Goal: Use online tool/utility

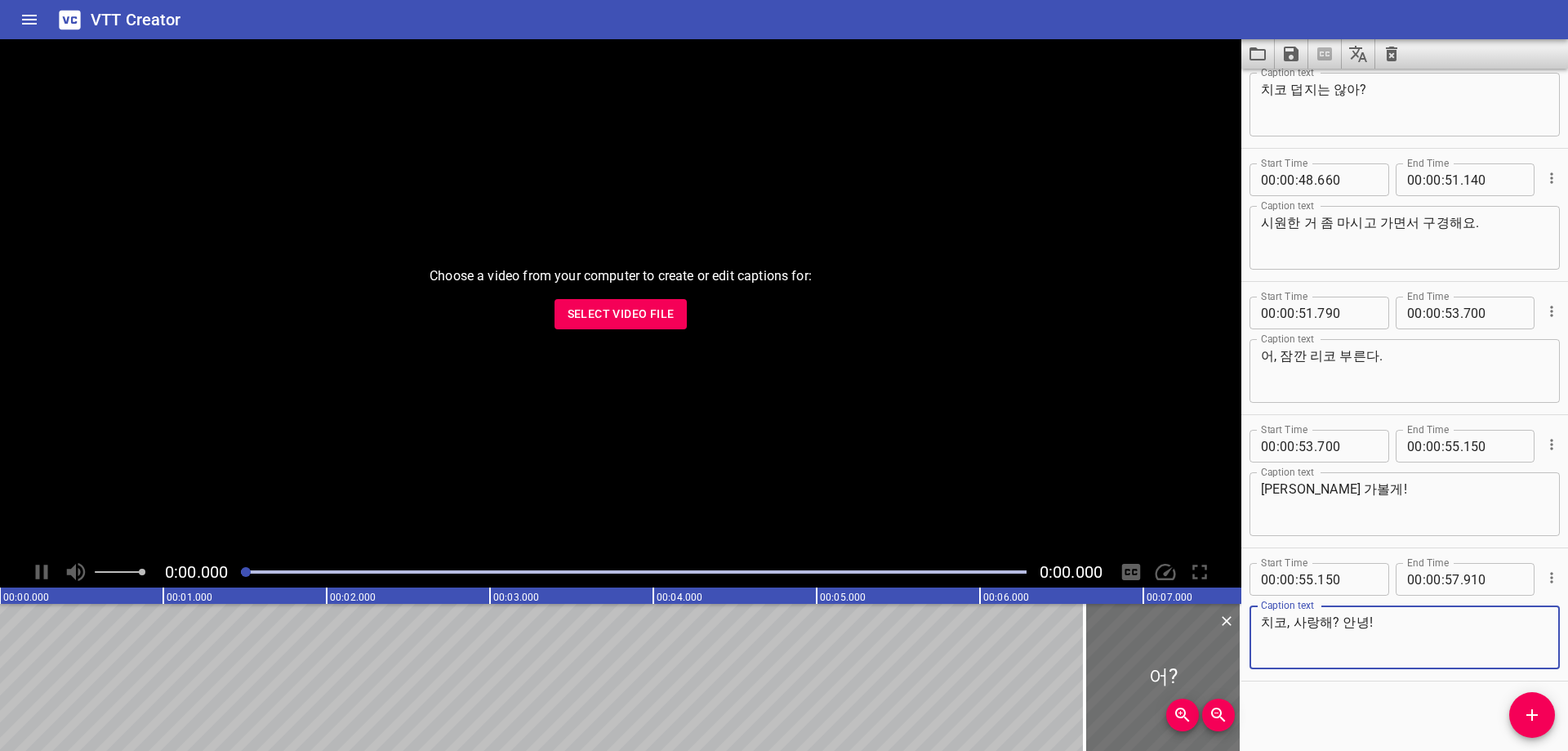
scroll to position [1791, 0]
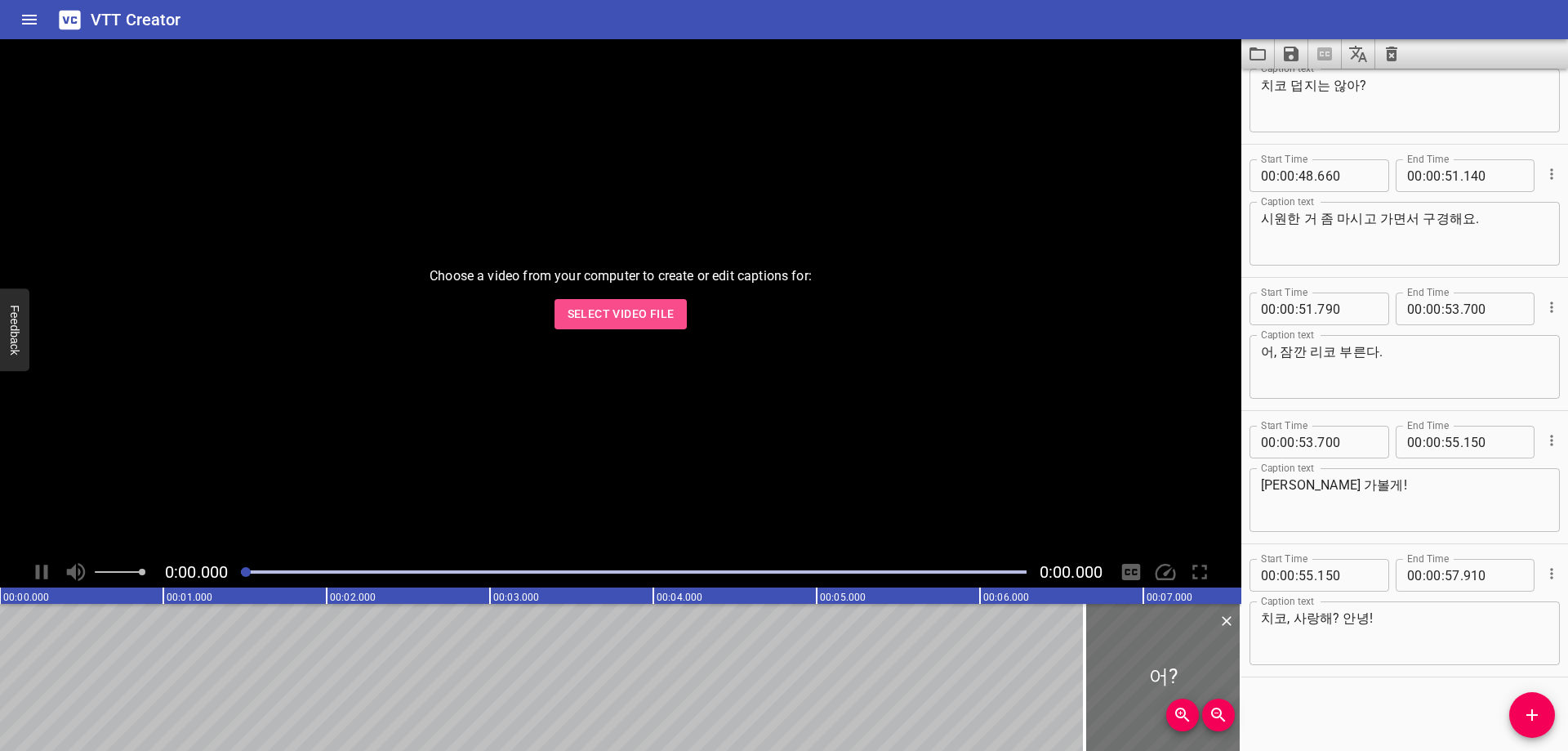
click at [656, 312] on span "Select Video File" at bounding box center [621, 314] width 107 height 21
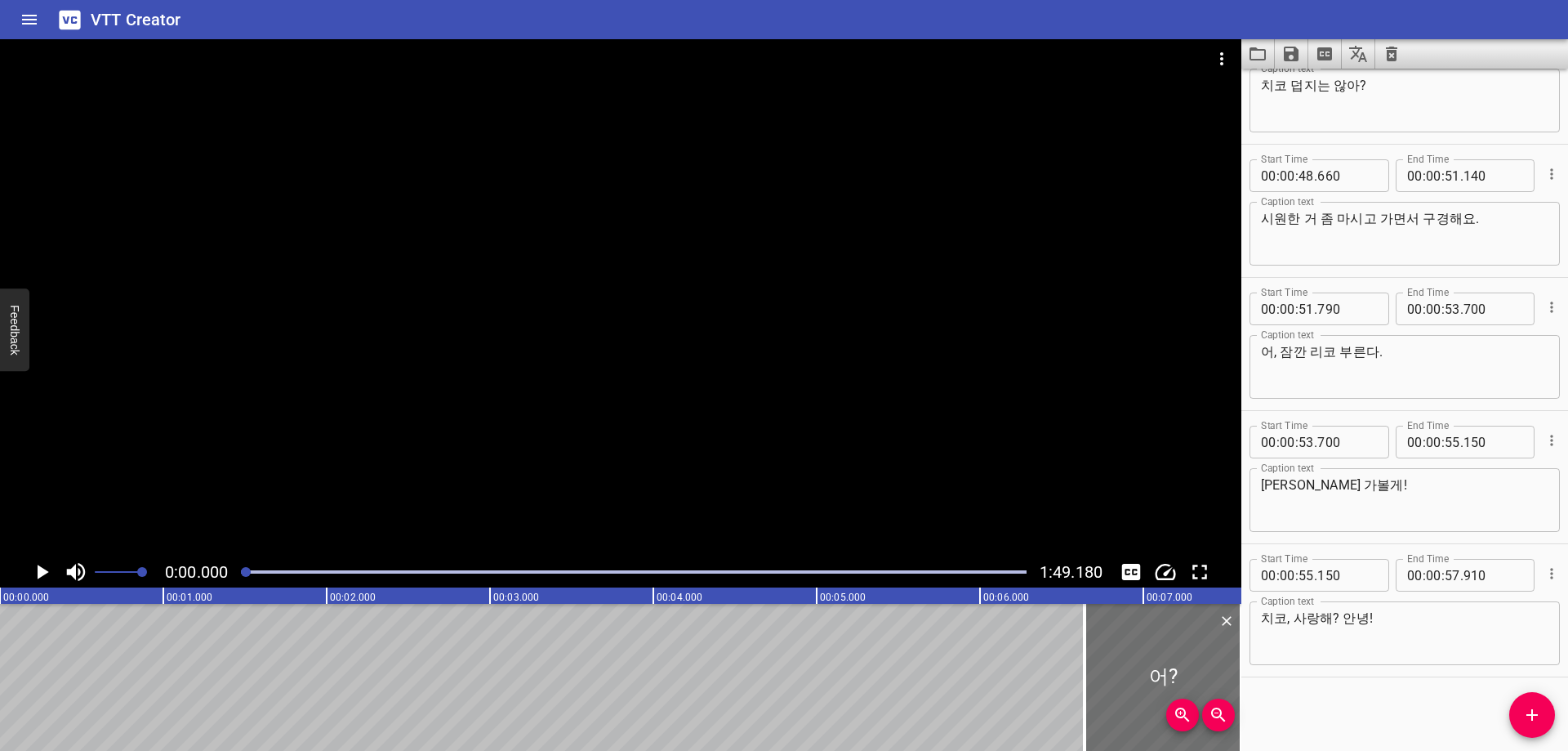
click at [782, 578] on div at bounding box center [633, 571] width 805 height 22
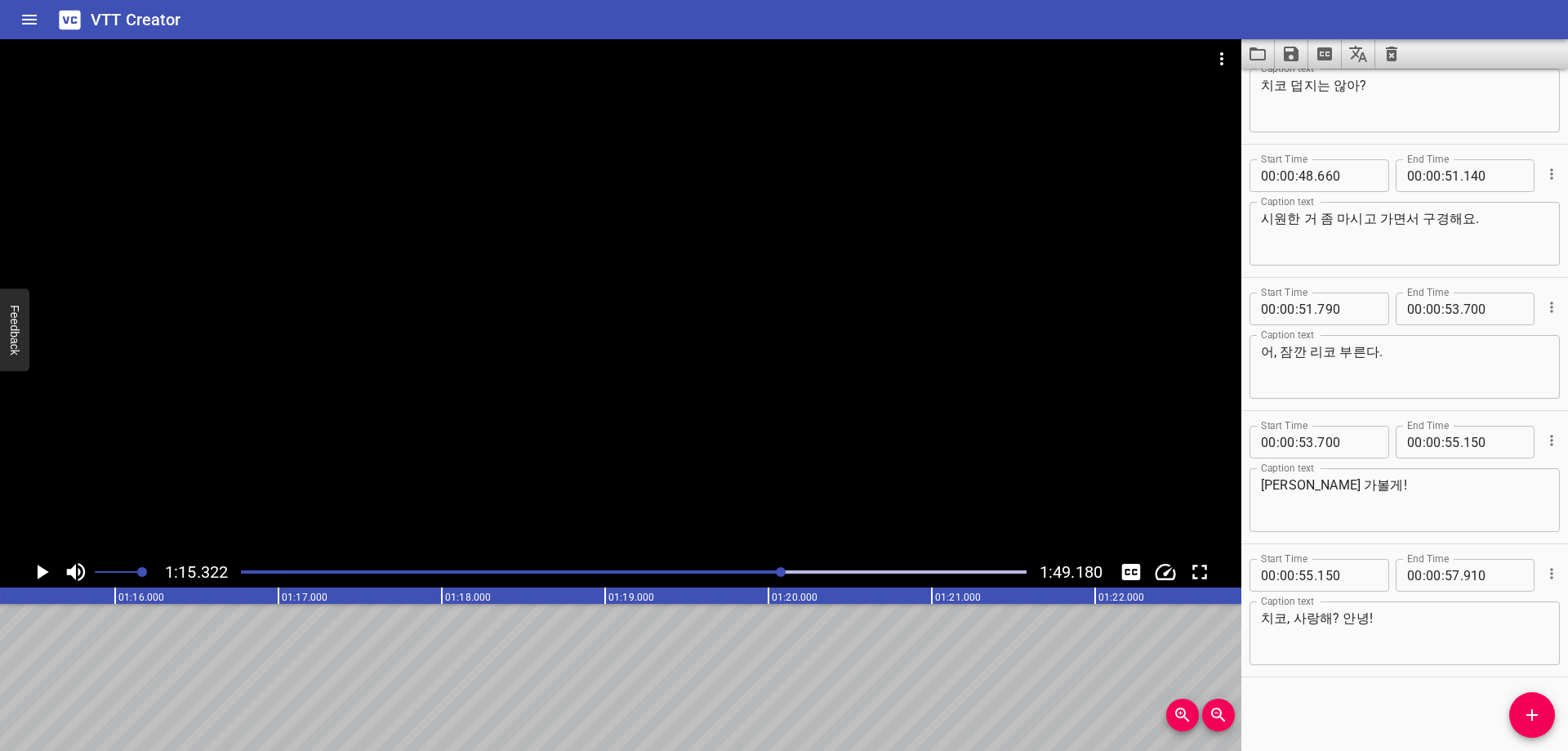
click at [768, 575] on div at bounding box center [633, 571] width 805 height 22
click at [137, 577] on span "Set video volume" at bounding box center [142, 571] width 10 height 10
click at [120, 577] on span "Set video volume" at bounding box center [120, 571] width 10 height 10
click at [762, 575] on div at bounding box center [633, 571] width 805 height 22
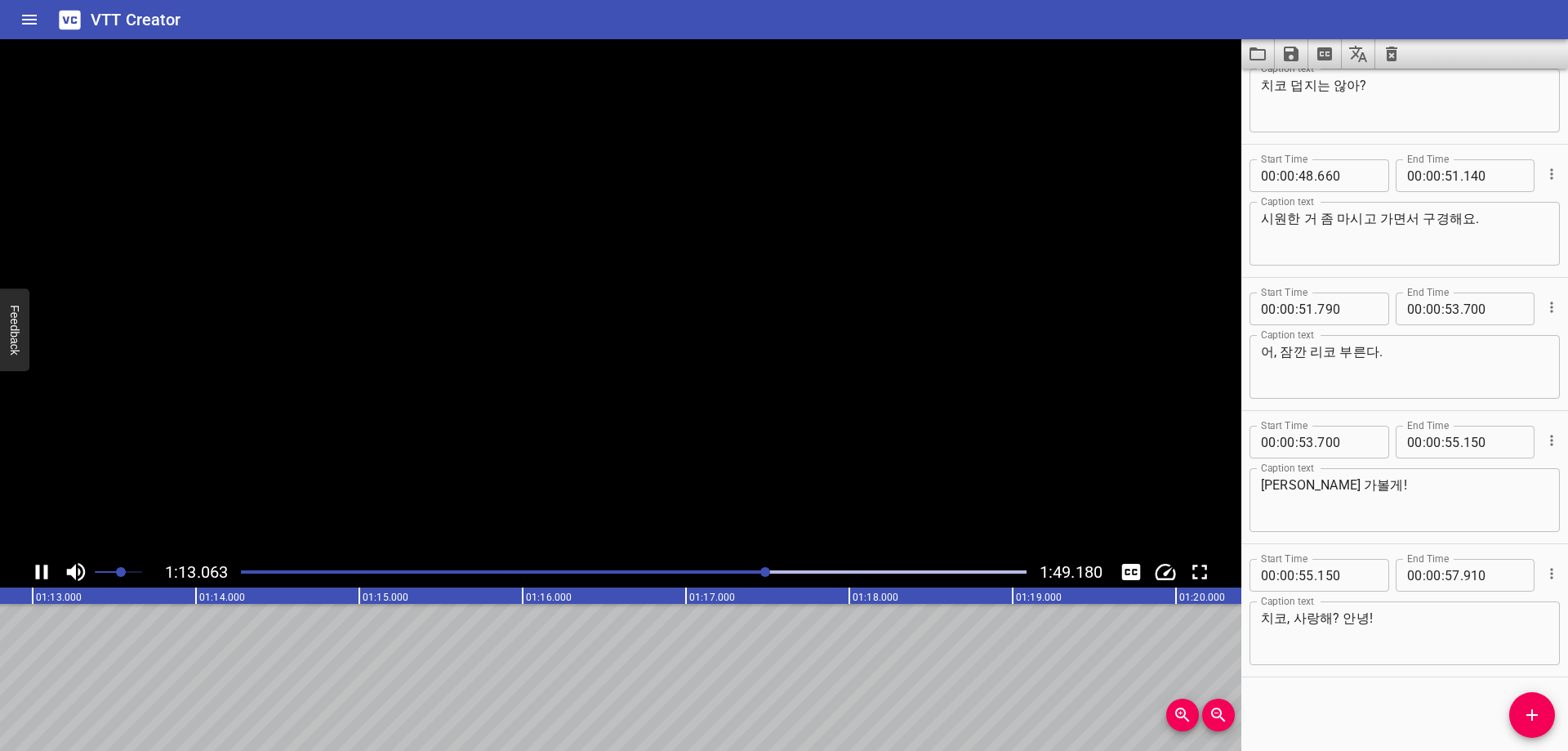
scroll to position [0, 11943]
click at [648, 332] on div at bounding box center [621, 298] width 1241 height 517
click at [746, 577] on div at bounding box center [633, 571] width 805 height 22
click at [744, 570] on div "Play progress" at bounding box center [364, 572] width 786 height 4
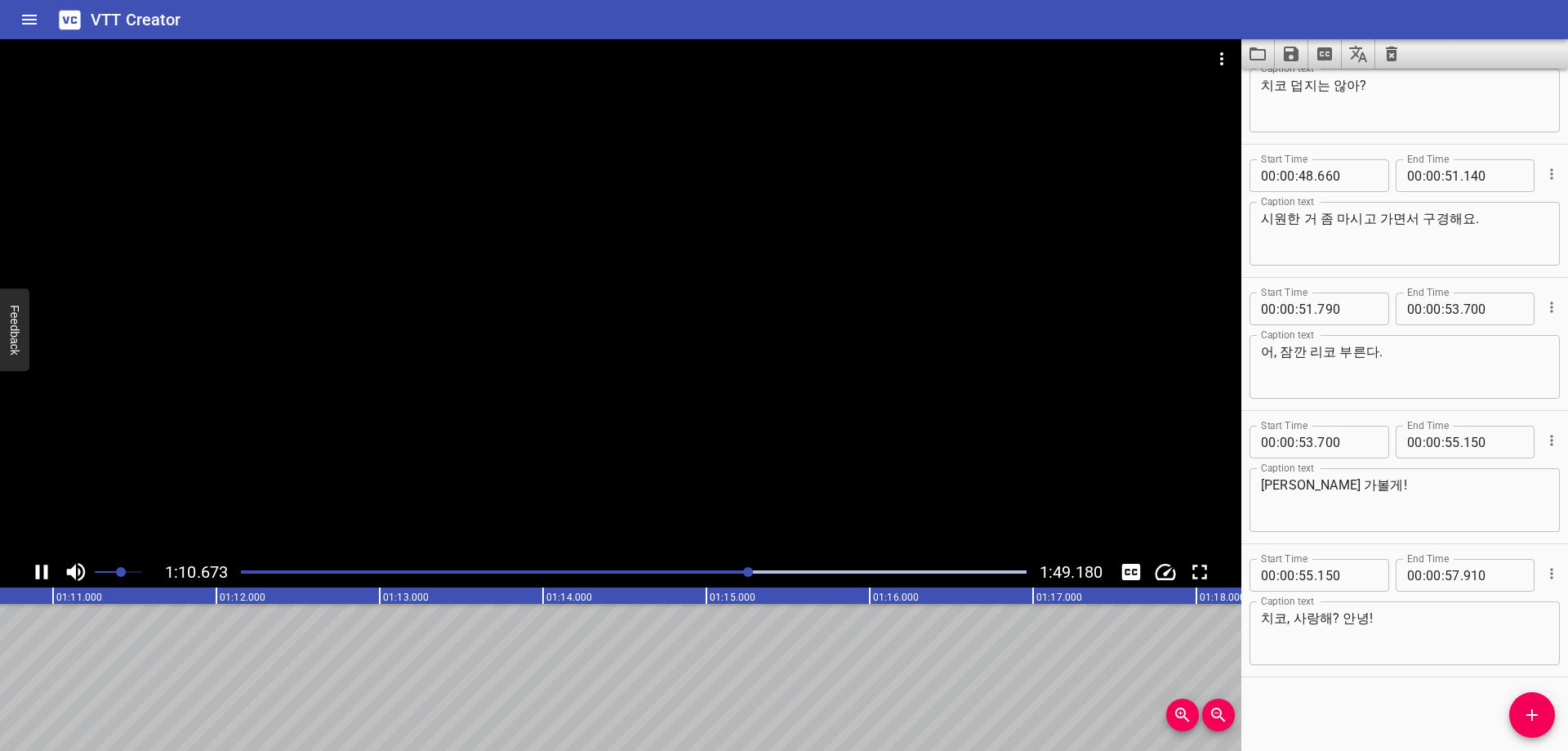
scroll to position [0, 11568]
click at [746, 570] on div at bounding box center [748, 571] width 10 height 10
click at [751, 571] on div "Play progress" at bounding box center [383, 572] width 786 height 4
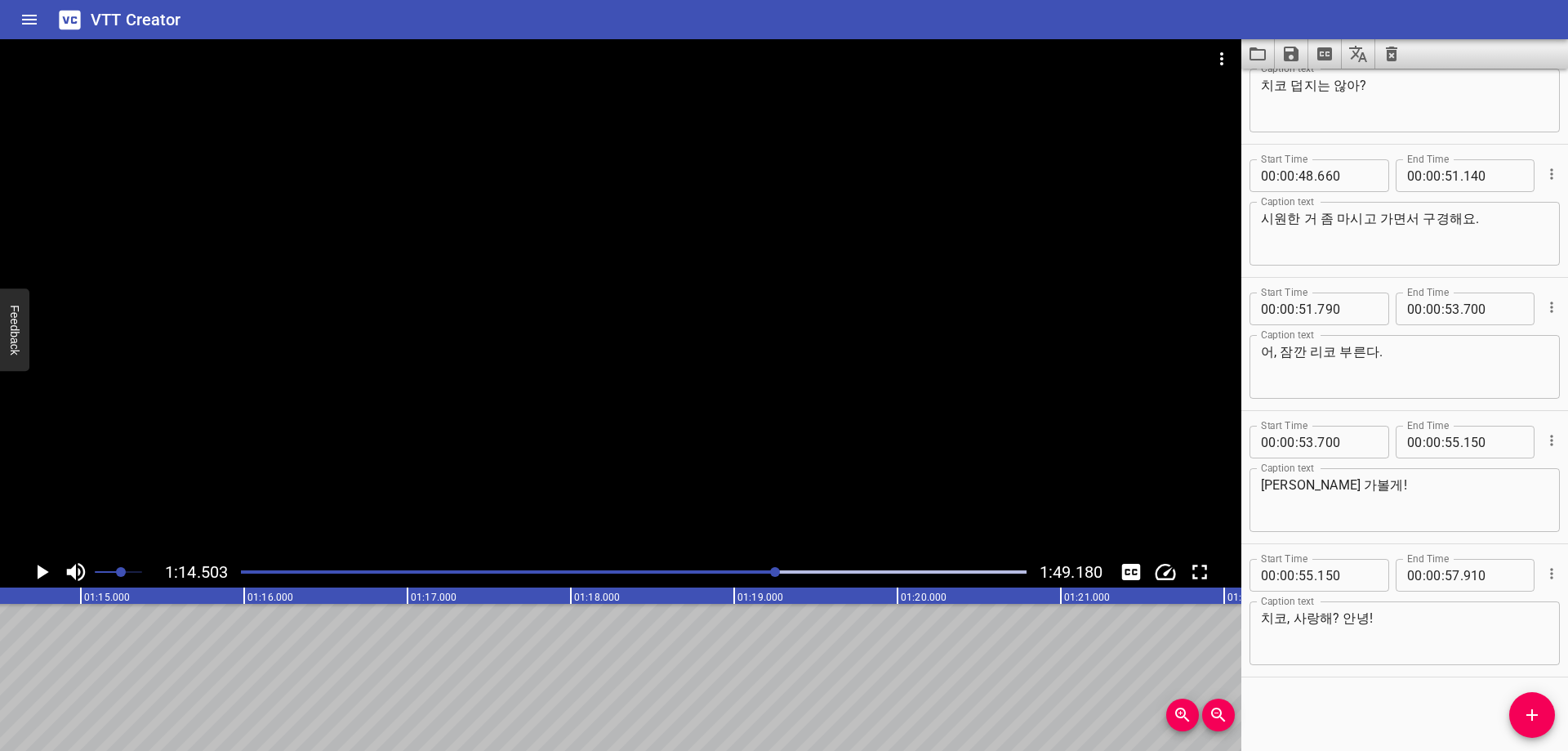
click at [747, 574] on div at bounding box center [633, 571] width 805 height 22
click at [743, 577] on div at bounding box center [633, 571] width 805 height 22
click at [747, 580] on div at bounding box center [633, 571] width 805 height 22
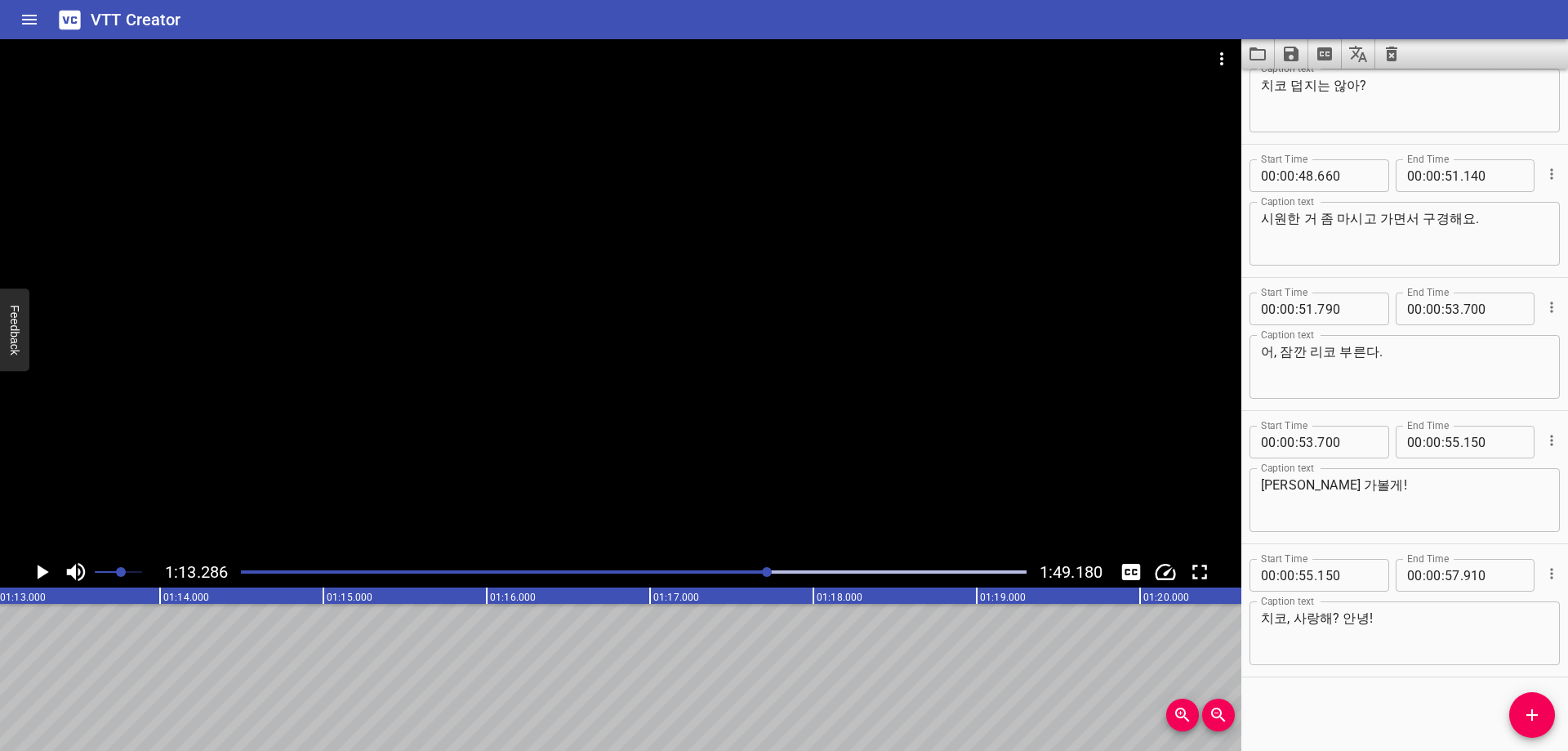
scroll to position [0, 11967]
click at [744, 574] on div at bounding box center [633, 571] width 805 height 22
click at [767, 573] on div at bounding box center [633, 571] width 805 height 22
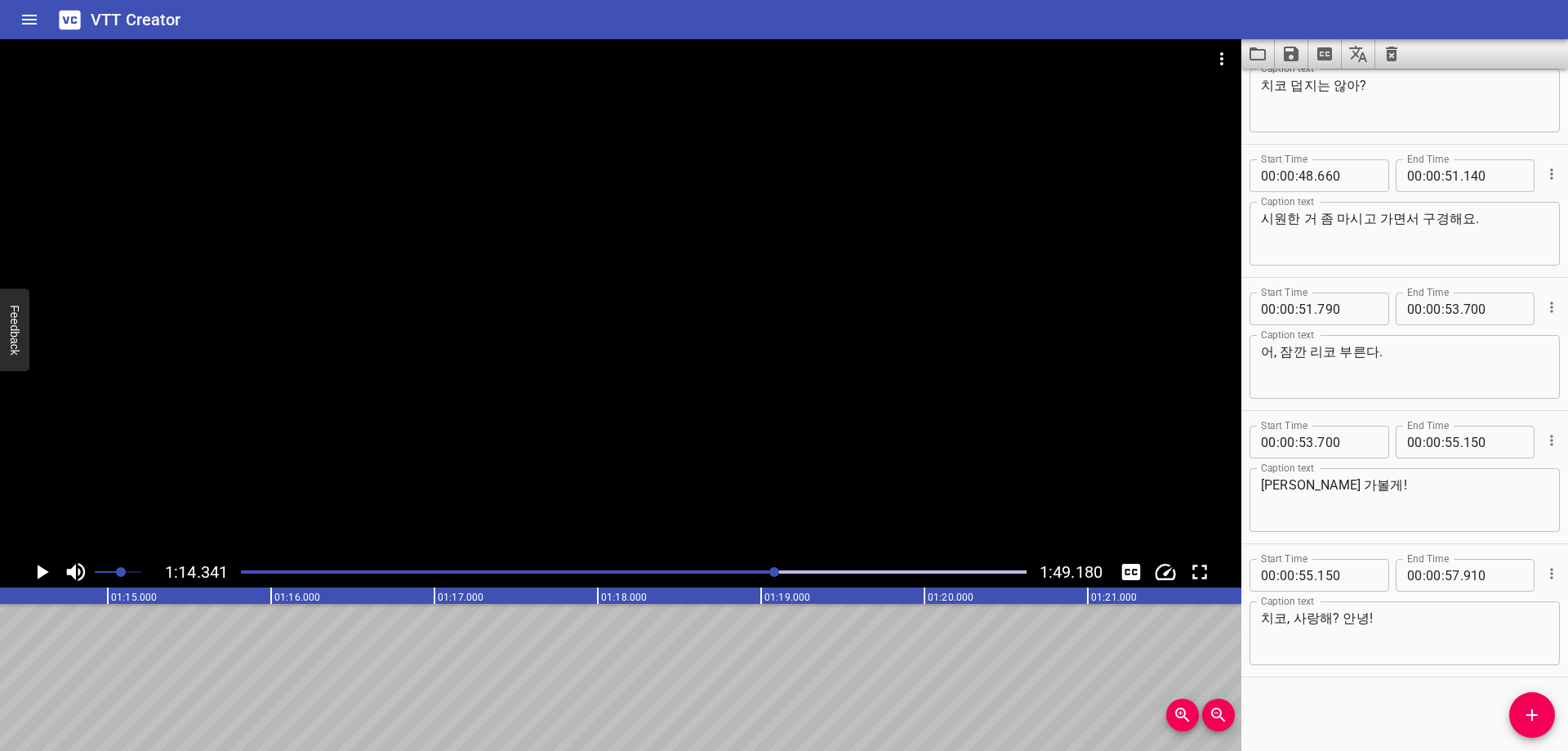
click at [767, 573] on div at bounding box center [633, 571] width 805 height 22
click at [767, 573] on div at bounding box center [769, 571] width 10 height 10
click at [745, 571] on div "Play progress" at bounding box center [377, 572] width 786 height 4
click at [745, 571] on div at bounding box center [749, 571] width 10 height 10
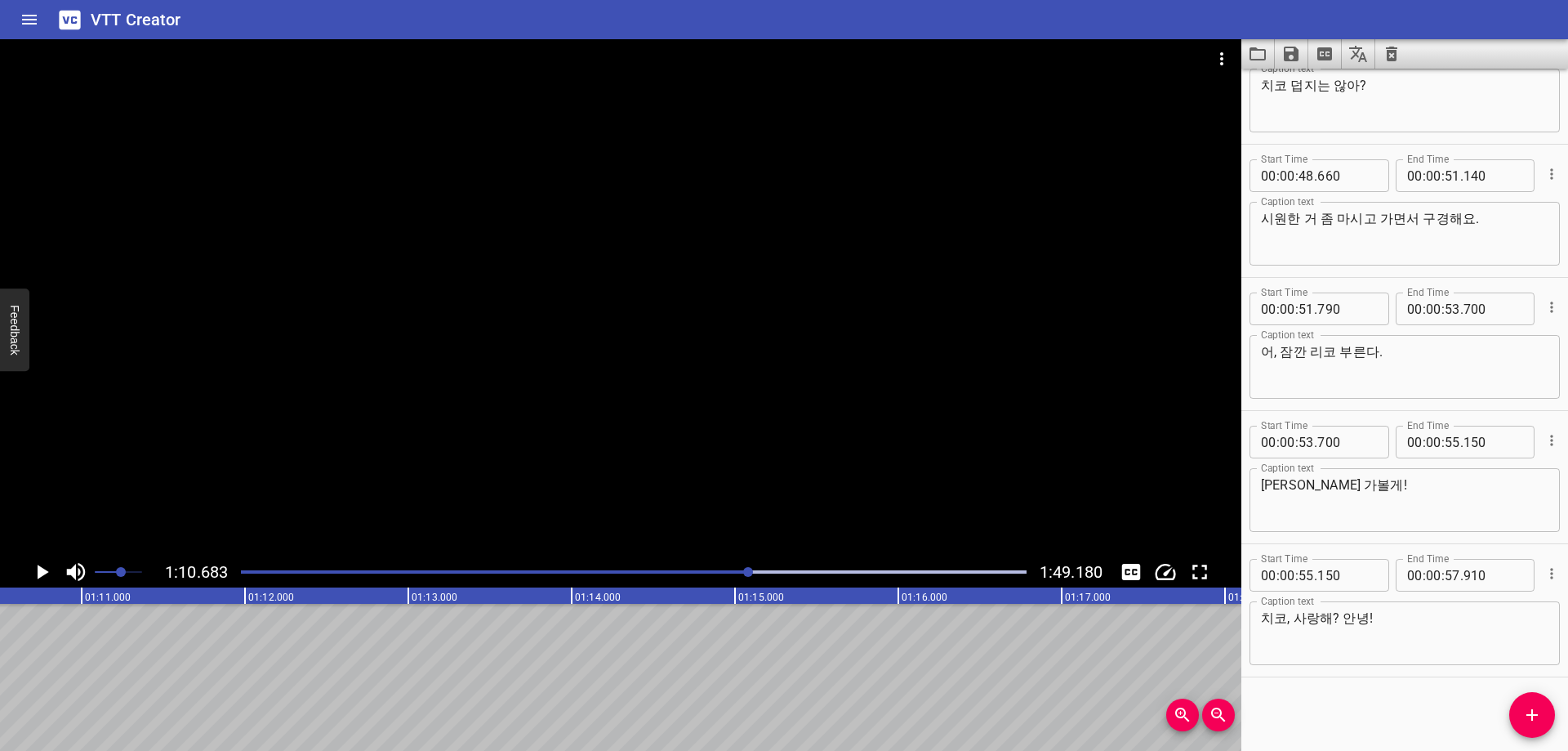
scroll to position [0, 11544]
click at [791, 384] on div at bounding box center [621, 298] width 1241 height 517
click at [761, 568] on div at bounding box center [633, 571] width 805 height 22
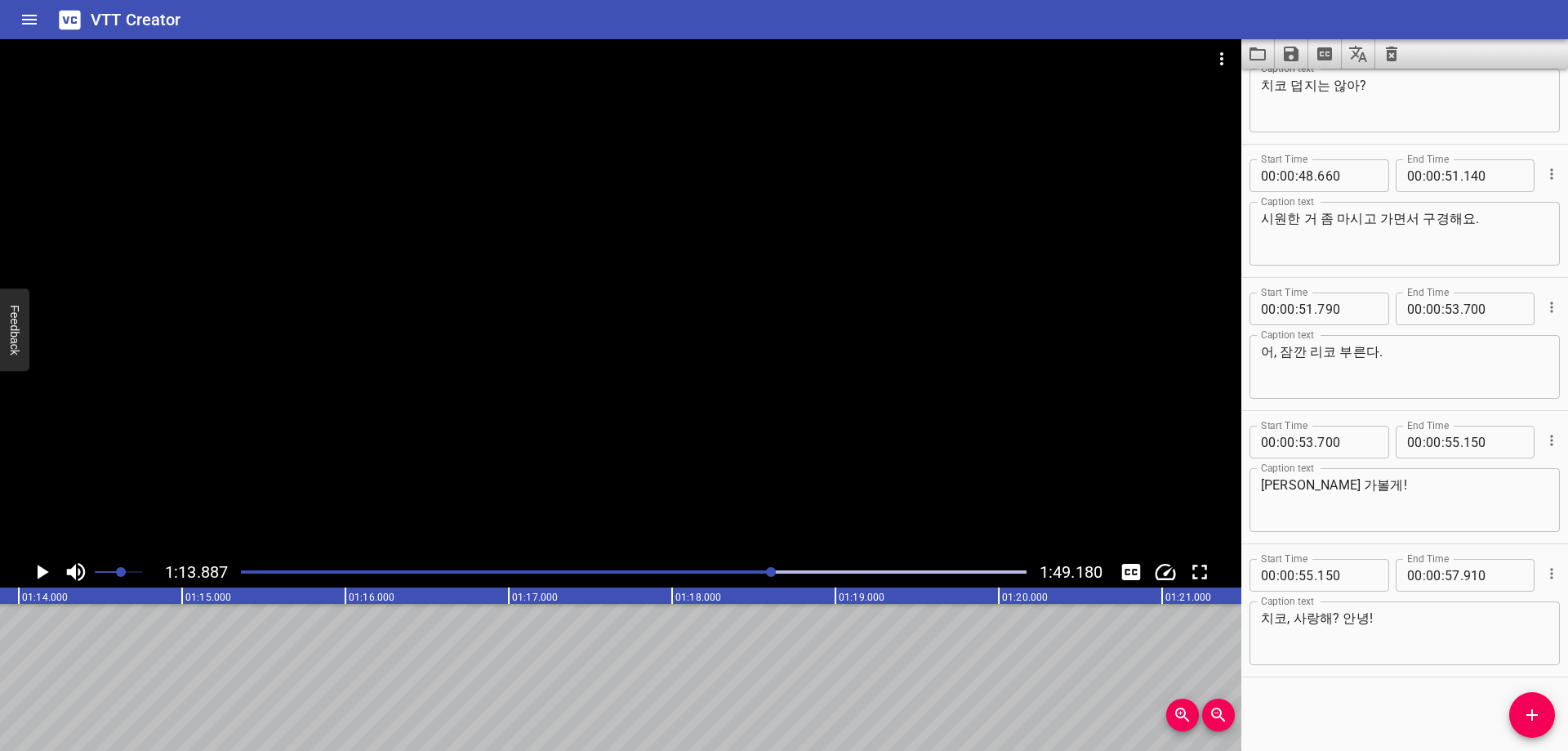
click at [355, 321] on div at bounding box center [621, 298] width 1241 height 517
click at [768, 574] on div at bounding box center [633, 571] width 805 height 22
click at [762, 574] on div at bounding box center [633, 571] width 805 height 22
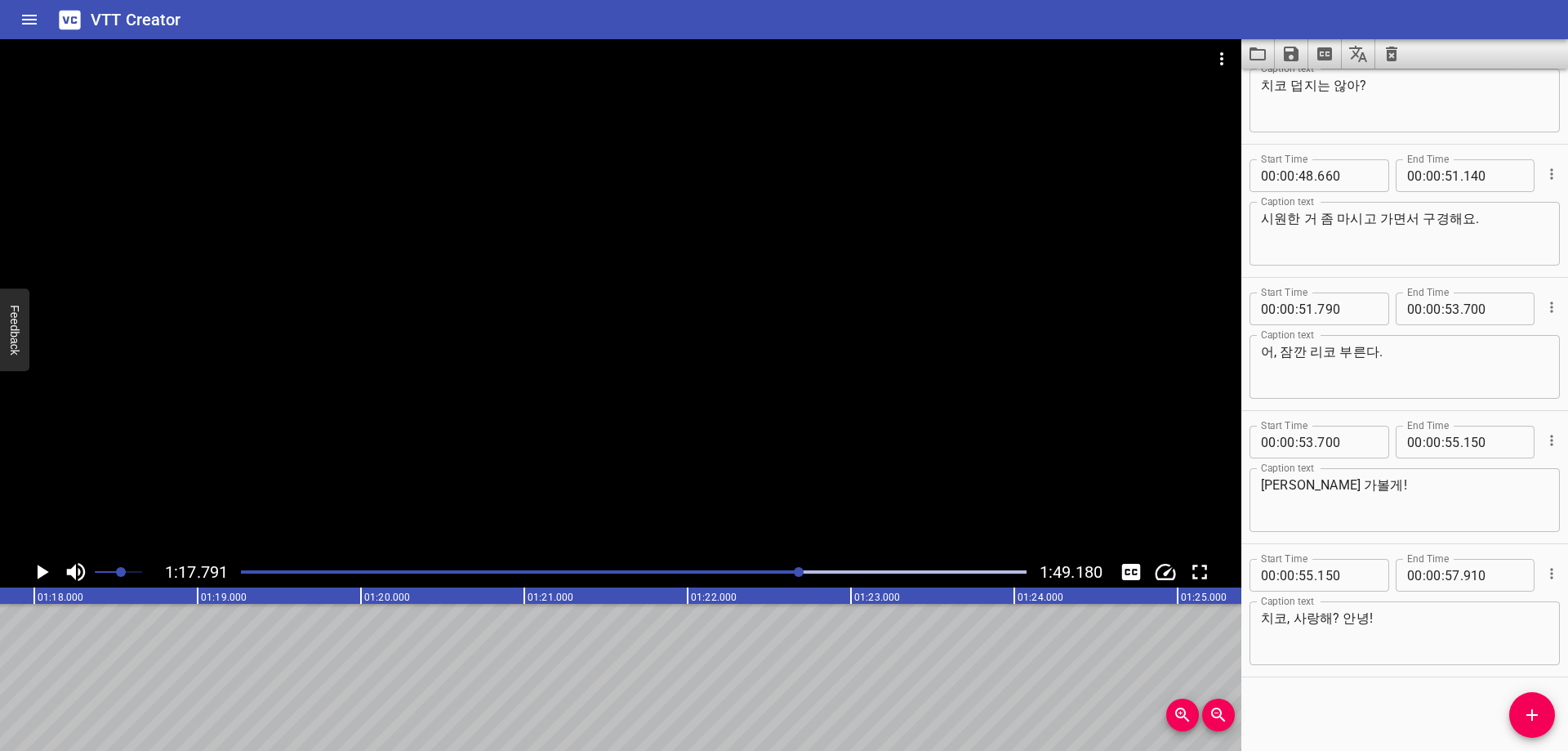
click at [763, 579] on div at bounding box center [633, 571] width 805 height 22
click at [778, 576] on div at bounding box center [633, 571] width 805 height 22
click at [770, 574] on div at bounding box center [633, 571] width 805 height 22
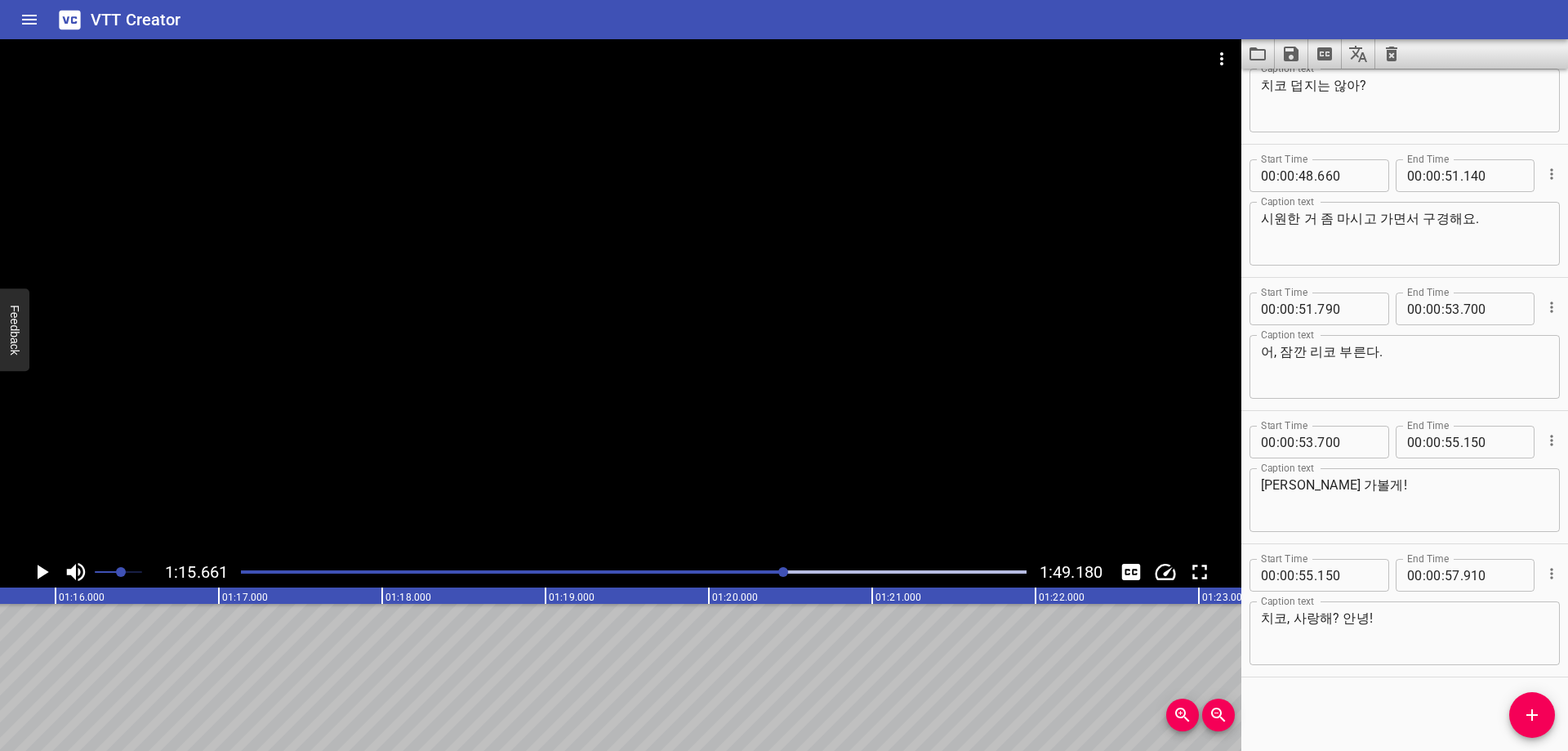
click at [736, 575] on div at bounding box center [633, 571] width 805 height 22
click at [746, 576] on div at bounding box center [633, 571] width 805 height 22
click at [757, 575] on div at bounding box center [633, 571] width 805 height 22
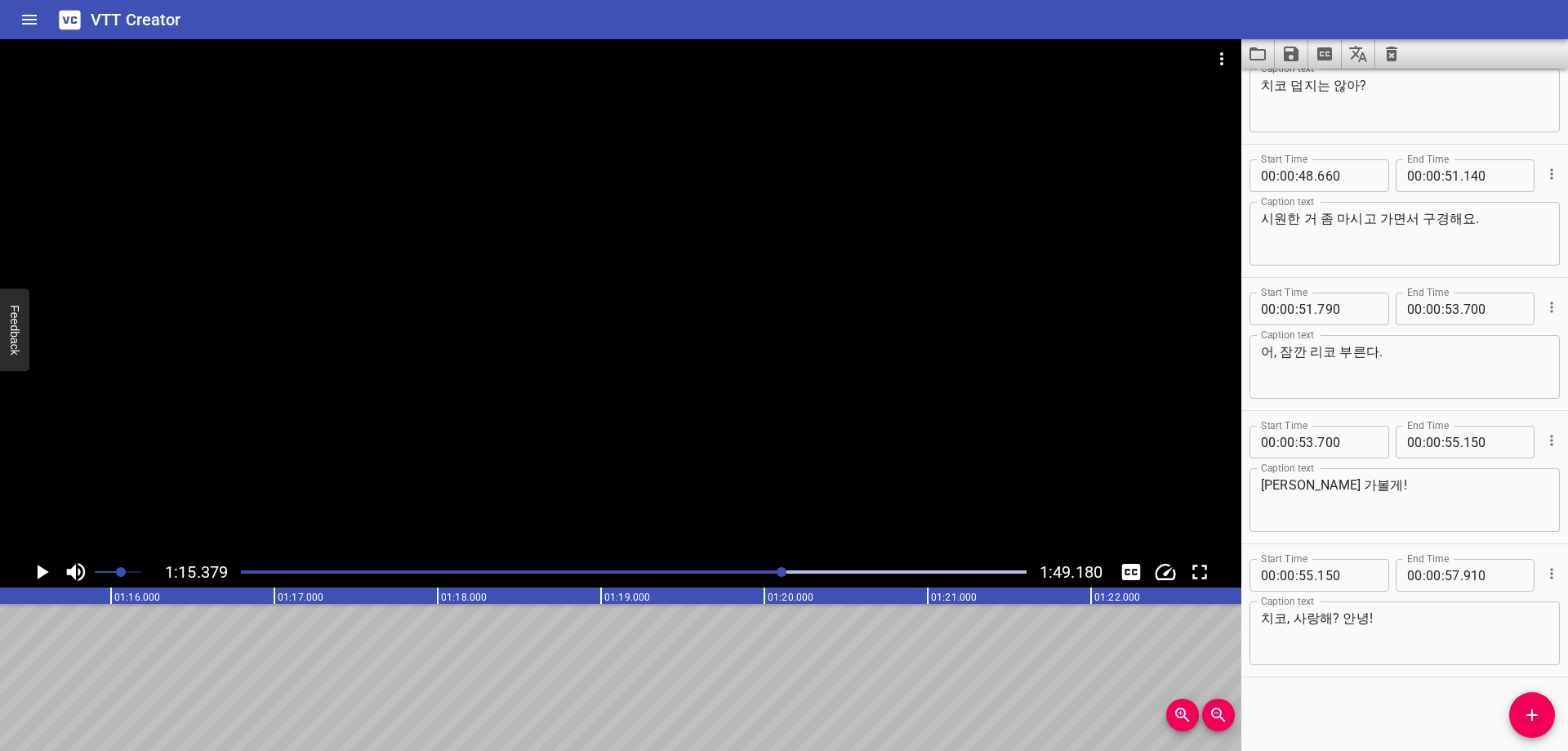
scroll to position [0, 12310]
click at [739, 578] on div at bounding box center [633, 571] width 805 height 22
click at [805, 453] on div at bounding box center [621, 298] width 1241 height 517
click at [783, 577] on div at bounding box center [633, 571] width 805 height 22
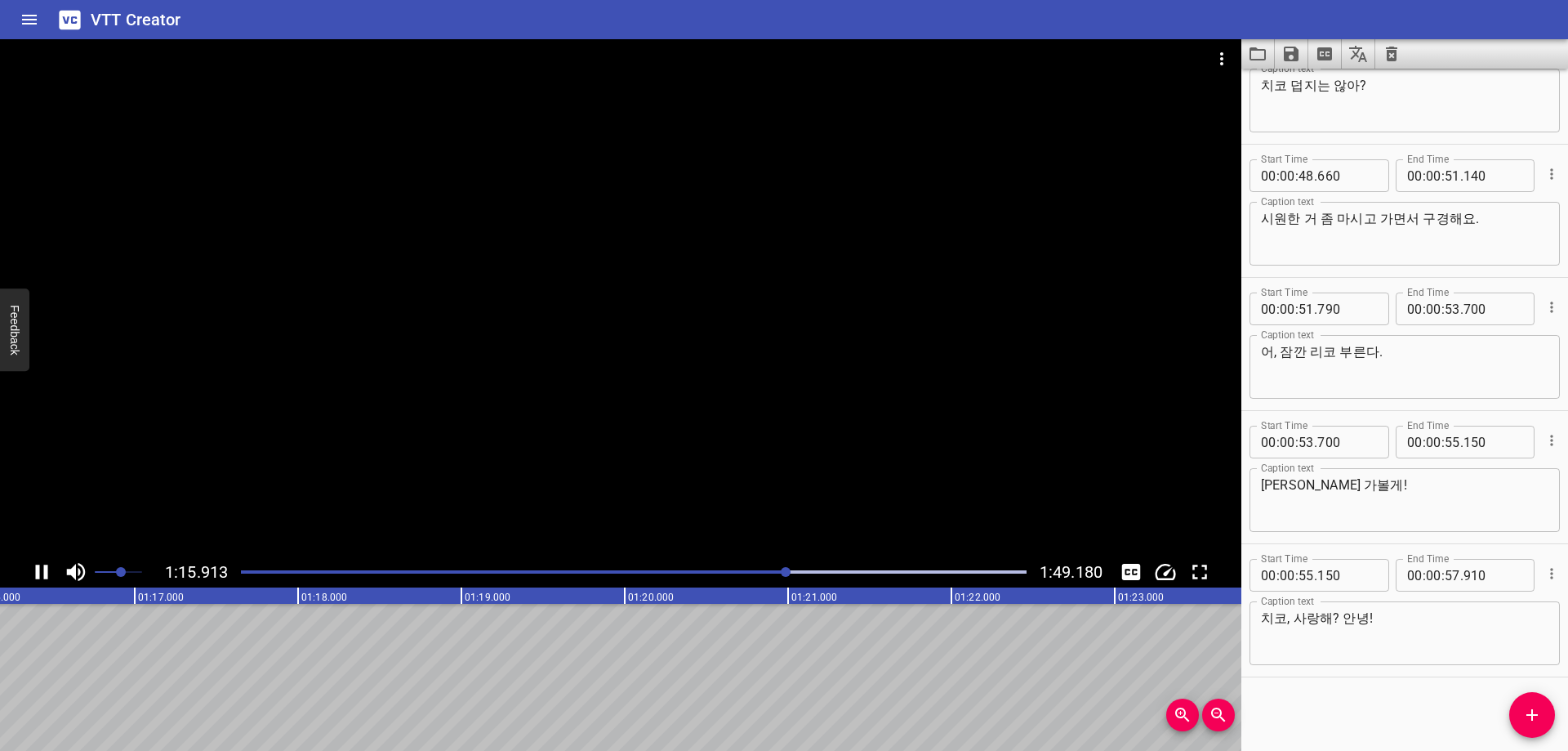
click at [772, 572] on div "Play progress" at bounding box center [394, 572] width 786 height 4
click at [580, 437] on div at bounding box center [621, 298] width 1241 height 517
click at [733, 571] on div "Play progress" at bounding box center [395, 572] width 786 height 4
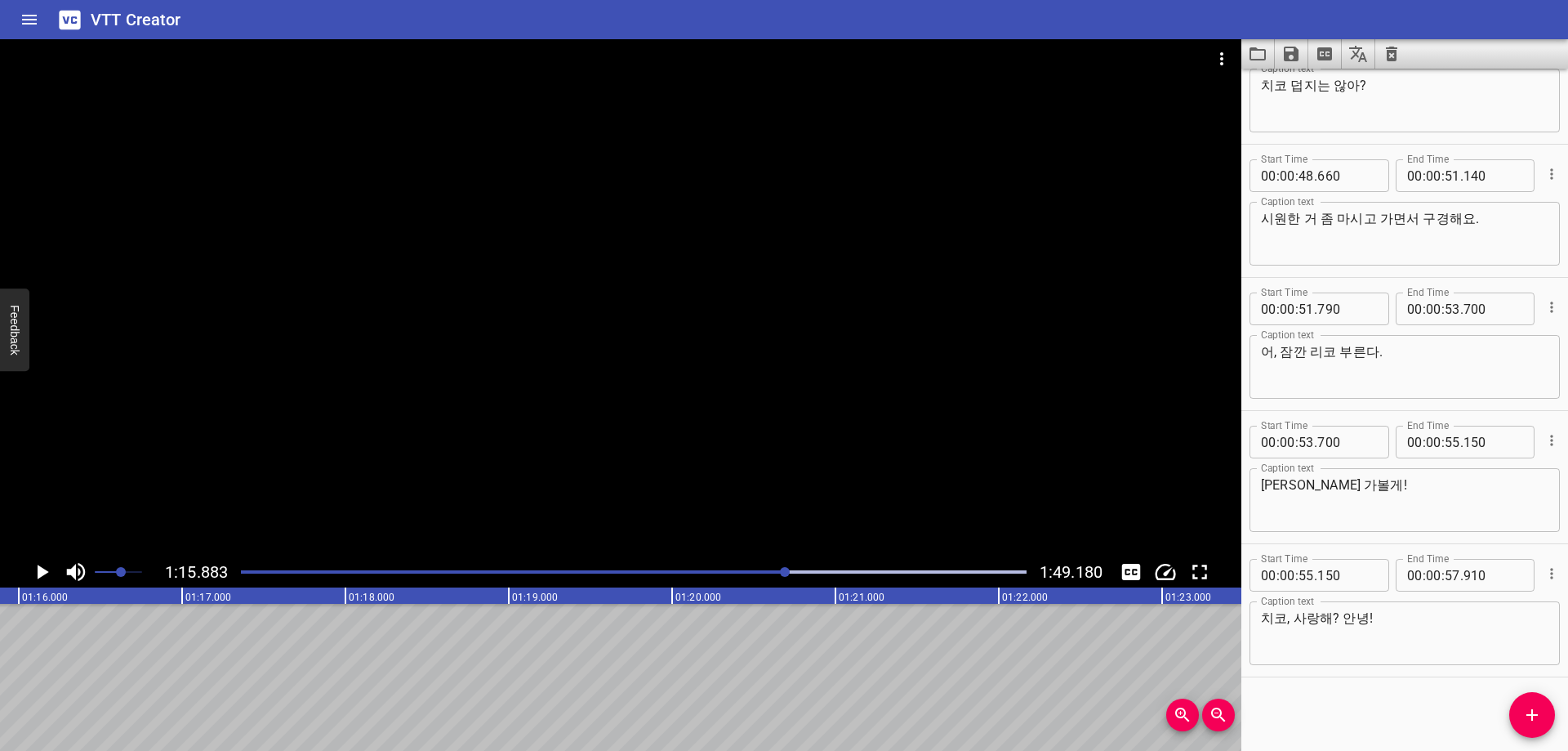
click at [897, 399] on div at bounding box center [621, 298] width 1241 height 517
click at [794, 579] on div at bounding box center [633, 571] width 805 height 22
click at [755, 573] on div at bounding box center [633, 571] width 805 height 22
click at [732, 418] on div at bounding box center [621, 298] width 1241 height 517
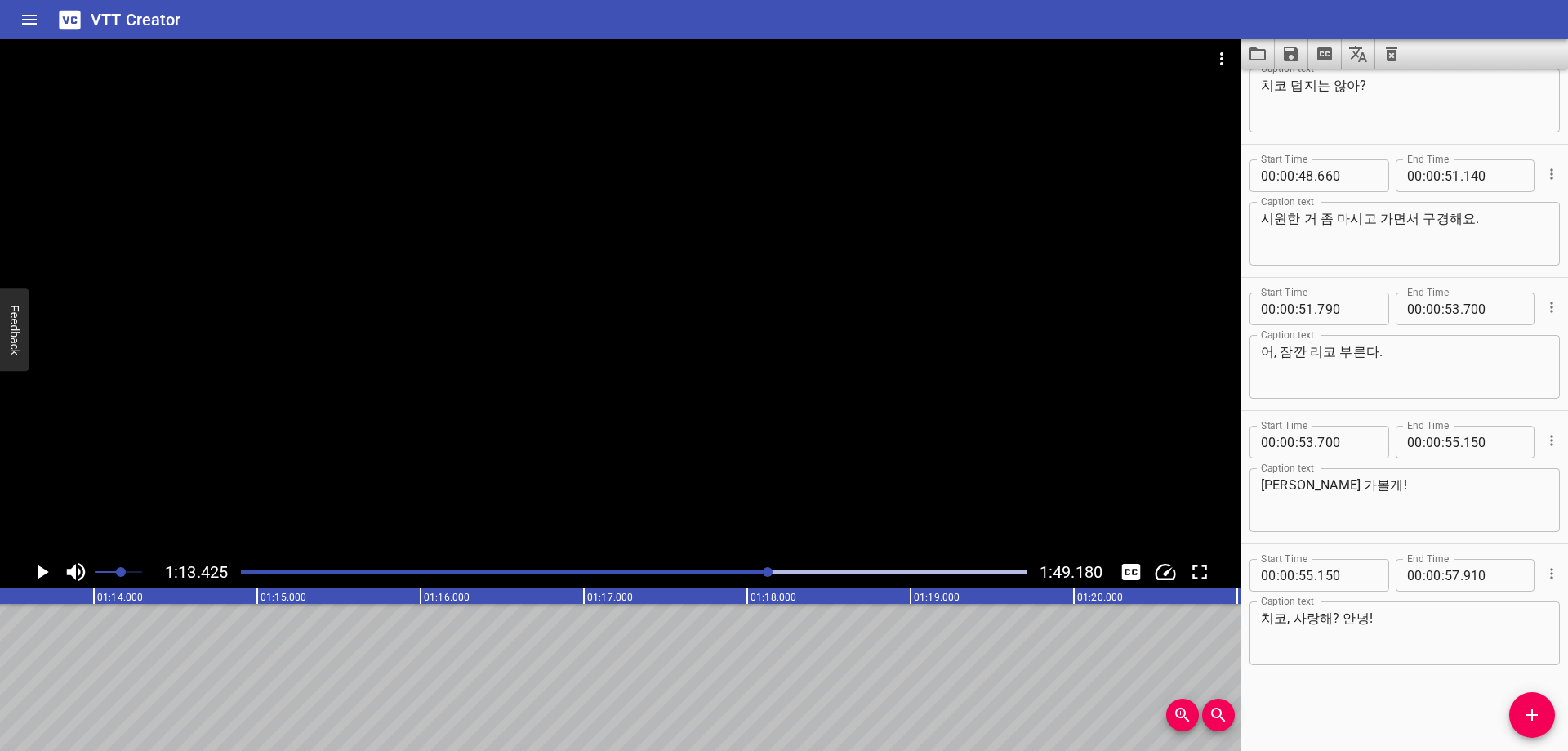
click at [735, 576] on div at bounding box center [633, 571] width 805 height 22
click at [754, 573] on div at bounding box center [633, 571] width 805 height 22
click at [739, 437] on div at bounding box center [621, 298] width 1241 height 517
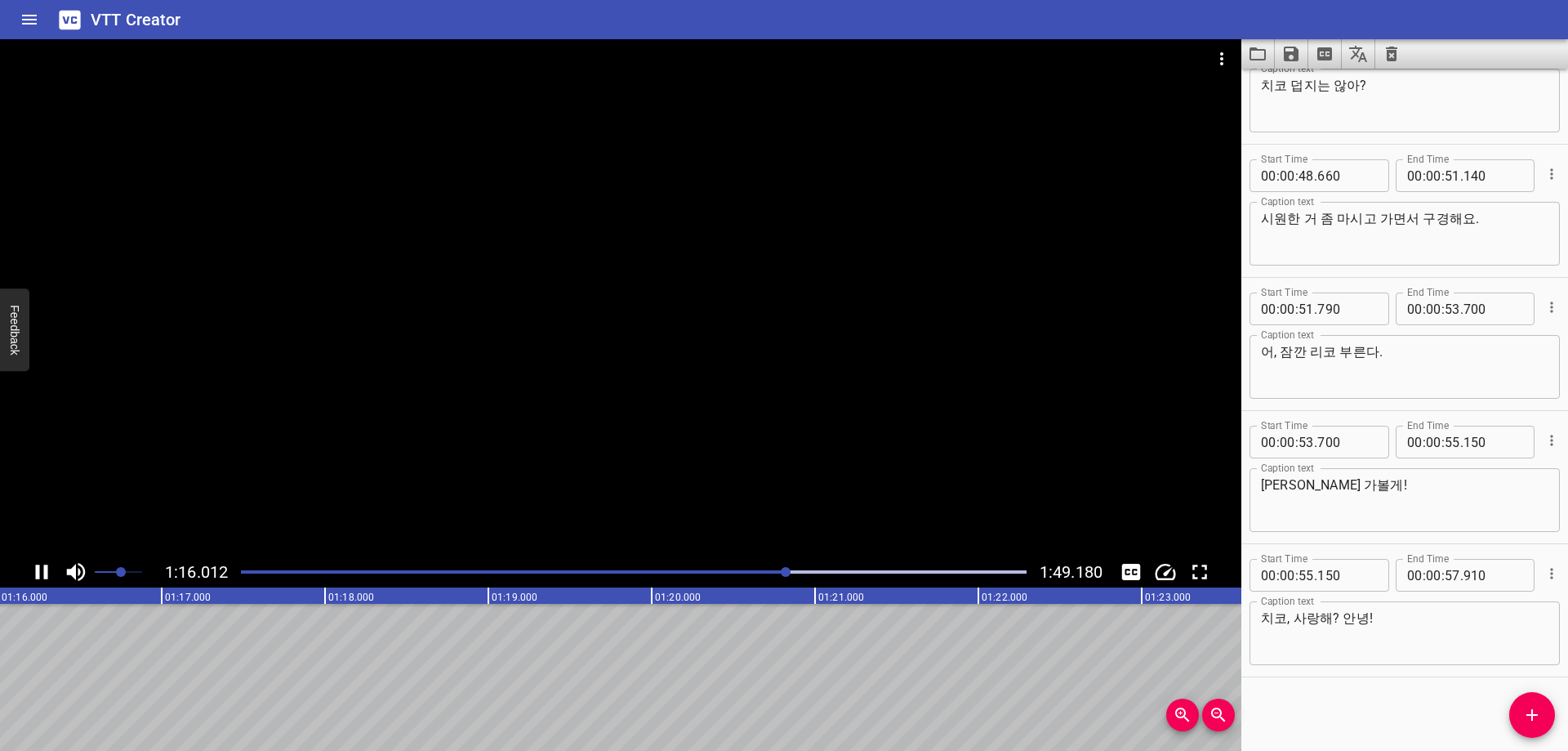
click at [776, 571] on div "Play progress" at bounding box center [395, 572] width 786 height 4
click at [767, 570] on div "Play progress" at bounding box center [391, 572] width 786 height 4
click at [767, 570] on div "Play progress" at bounding box center [395, 572] width 786 height 4
